Goal: Task Accomplishment & Management: Manage account settings

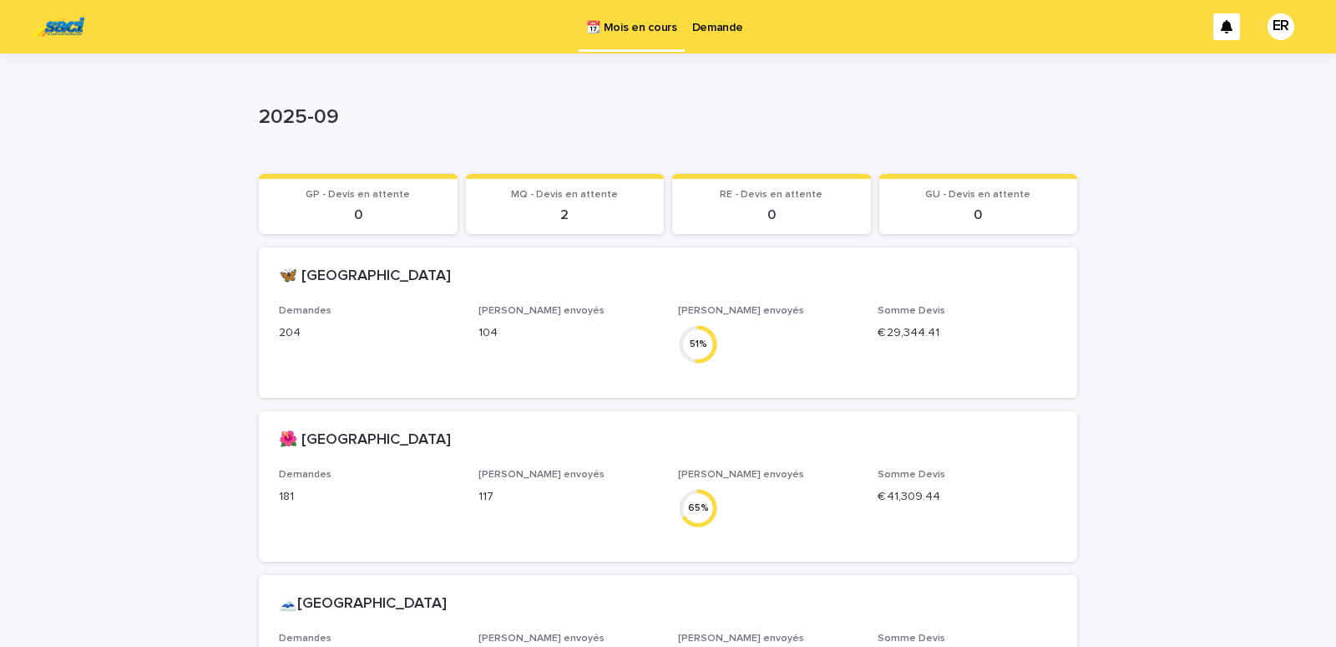
click at [712, 28] on p "Demande" at bounding box center [717, 17] width 51 height 35
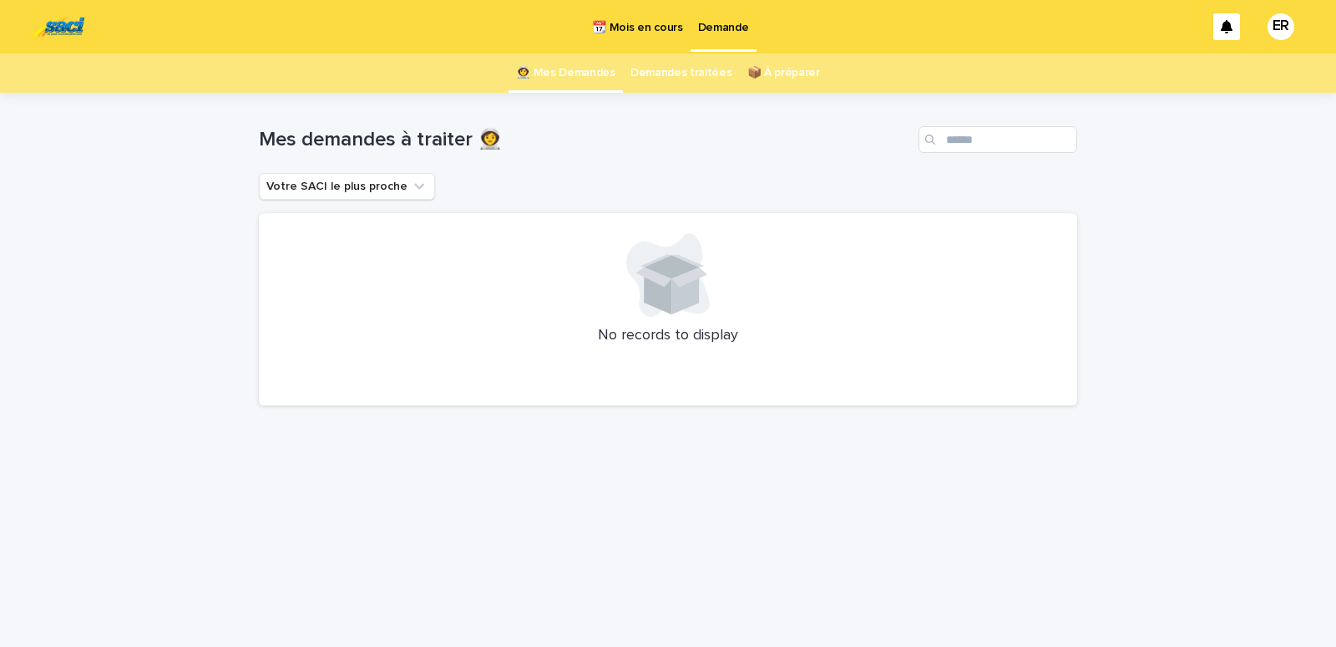
click at [637, 28] on p "📆 Mois en cours" at bounding box center [637, 17] width 90 height 35
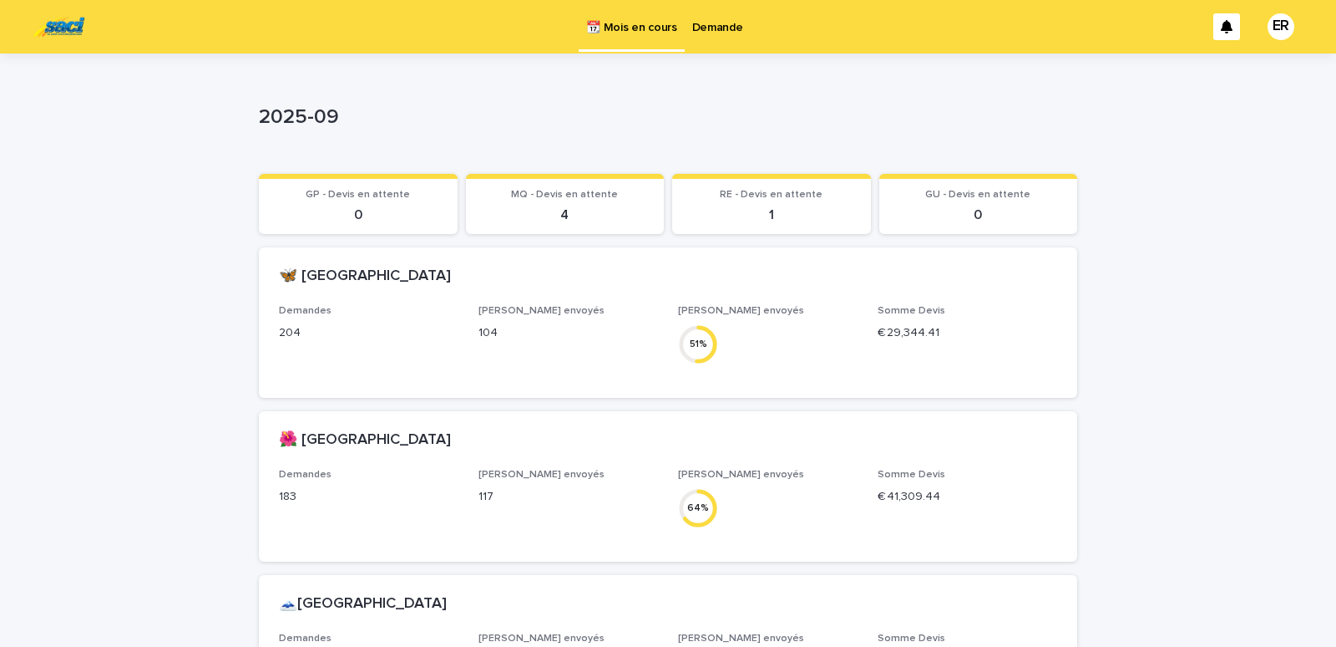
click at [713, 19] on p "Demande" at bounding box center [717, 17] width 51 height 35
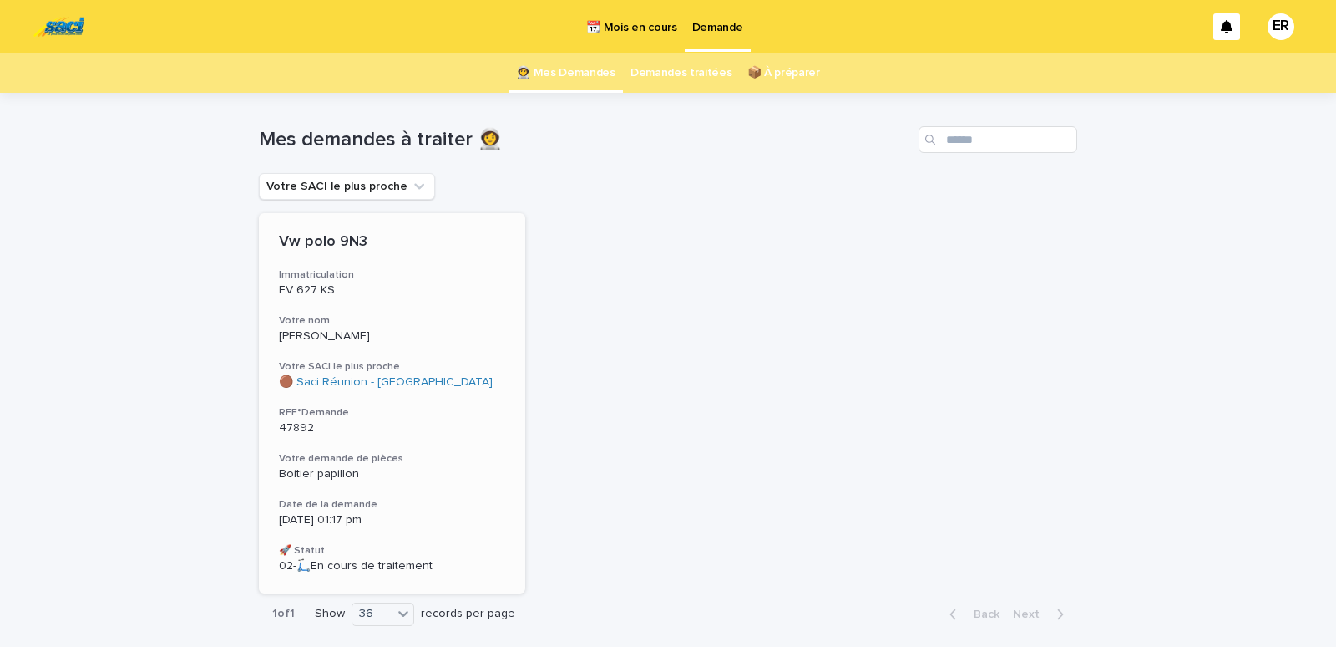
click at [367, 327] on div "[PERSON_NAME]" at bounding box center [392, 335] width 226 height 18
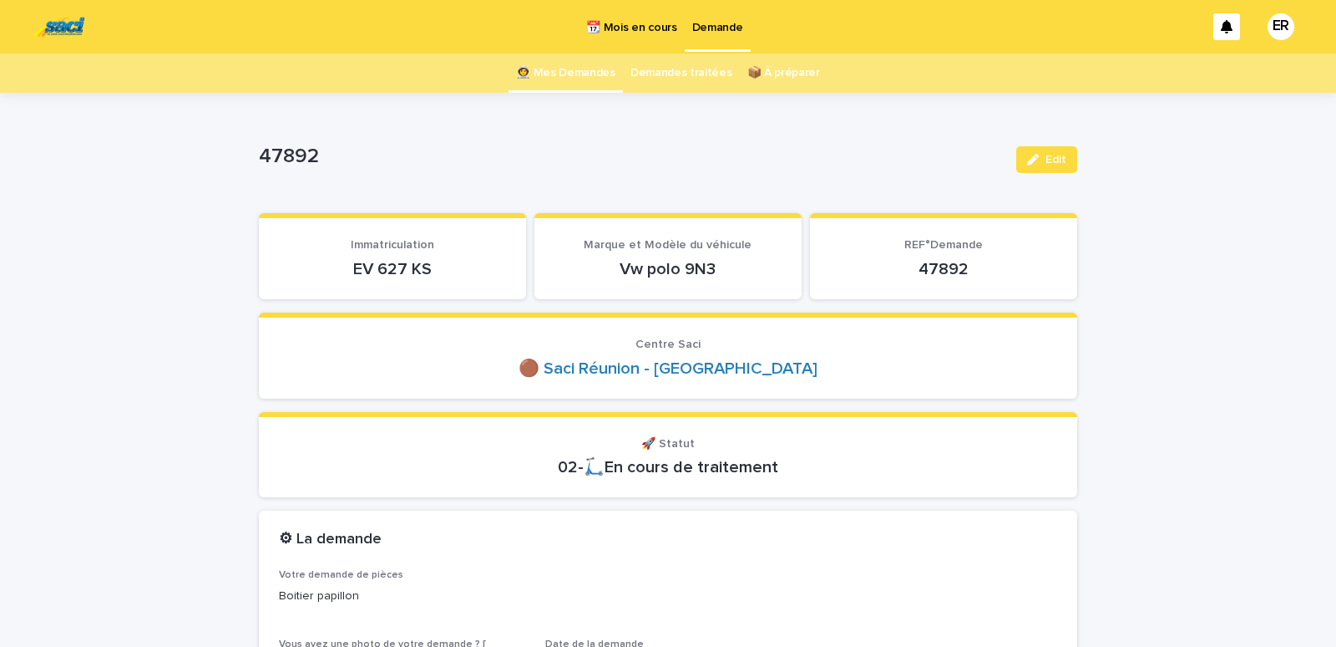
click at [616, 25] on p "📆 Mois en cours" at bounding box center [631, 17] width 90 height 35
